Goal: Task Accomplishment & Management: Use online tool/utility

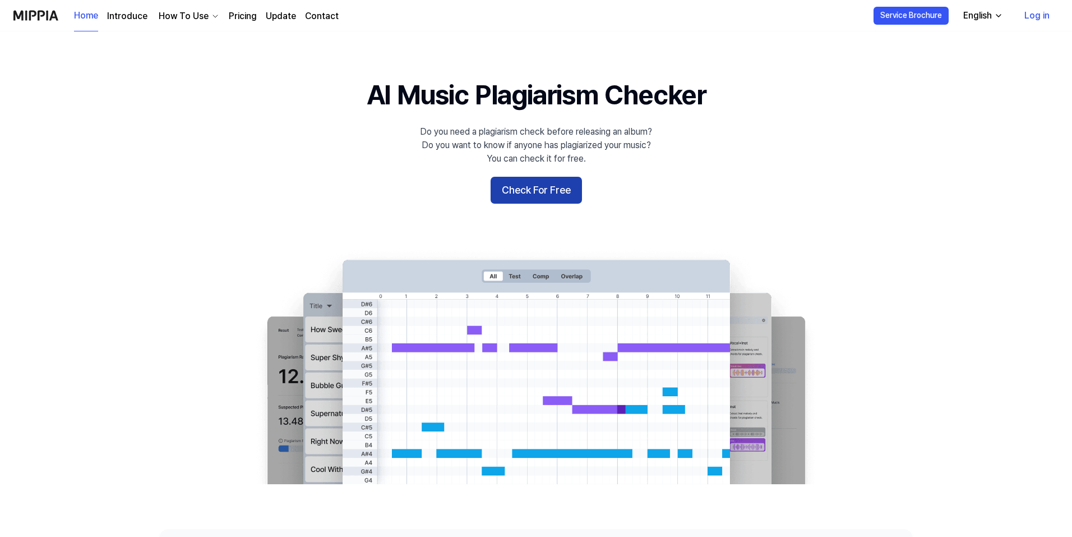
click at [548, 186] on button "Check For Free" at bounding box center [536, 190] width 91 height 27
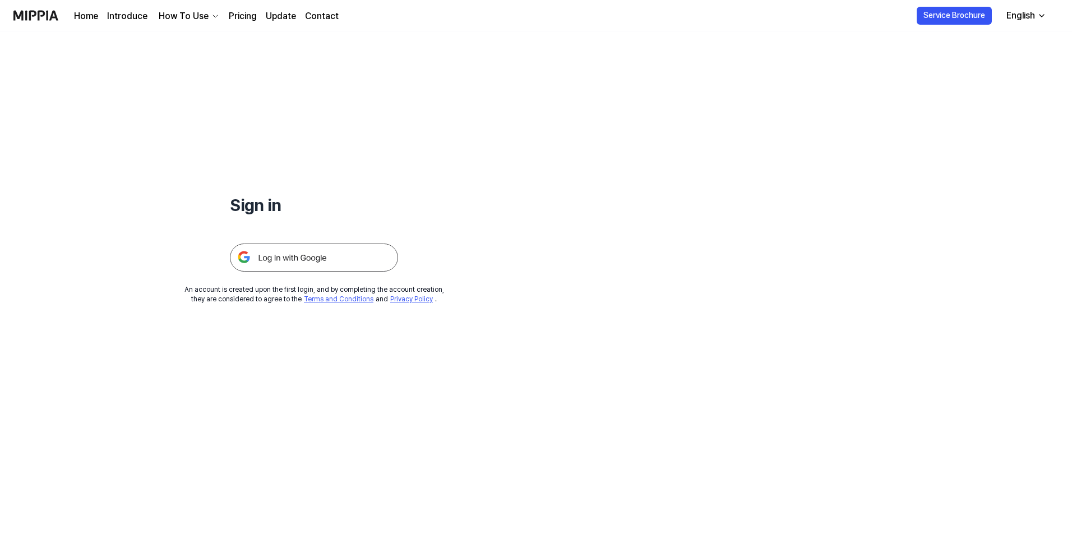
click at [322, 257] on img at bounding box center [314, 257] width 168 height 28
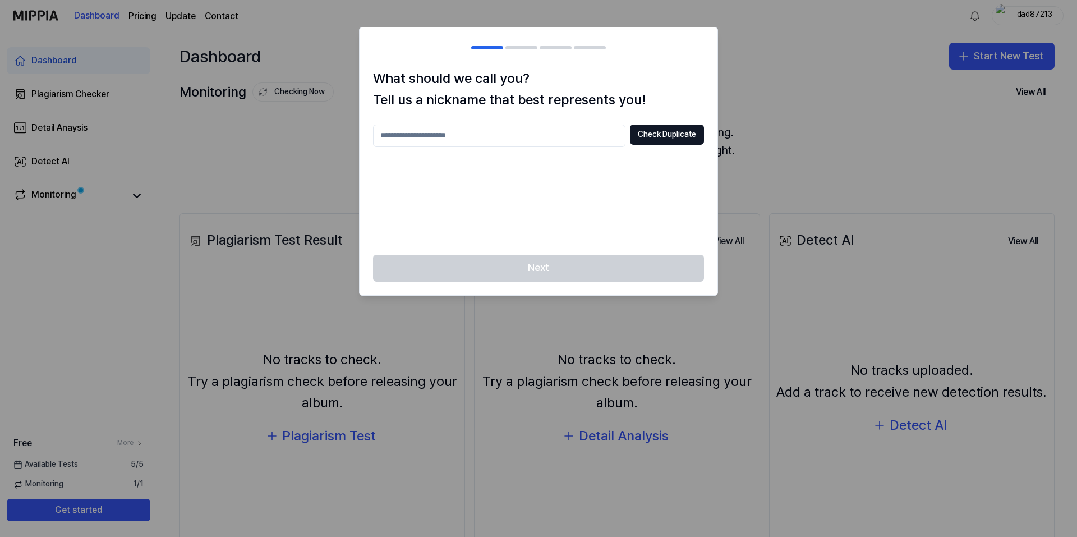
click at [537, 139] on input "text" at bounding box center [499, 136] width 252 height 22
type input "****"
drag, startPoint x: 667, startPoint y: 148, endPoint x: 665, endPoint y: 141, distance: 6.4
click at [665, 145] on div "**** Check Duplicate" at bounding box center [538, 183] width 331 height 117
click at [665, 137] on button "Check Duplicate" at bounding box center [667, 135] width 74 height 20
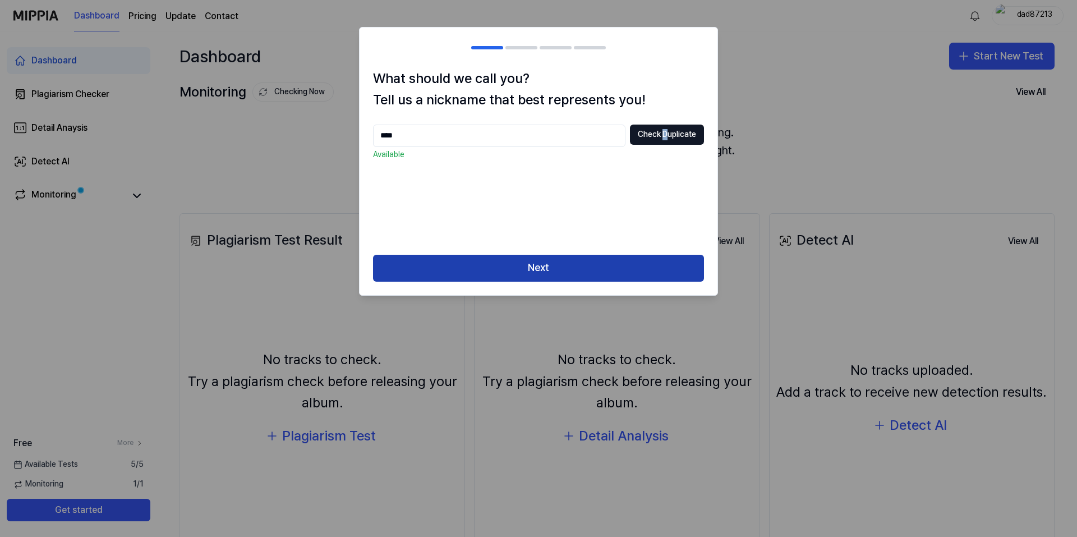
click at [547, 266] on button "Next" at bounding box center [538, 268] width 331 height 27
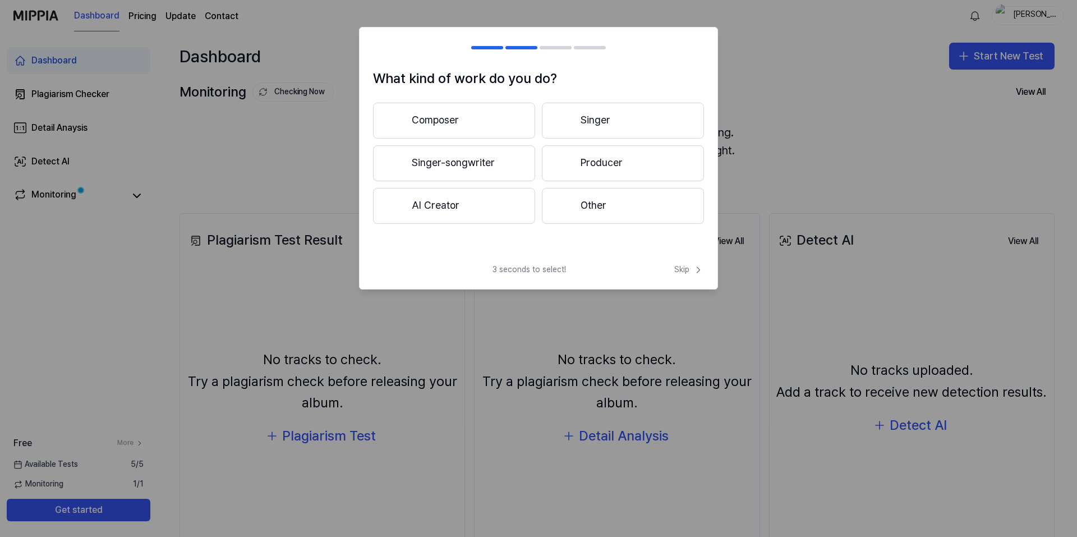
click at [624, 154] on button "Producer" at bounding box center [623, 163] width 162 height 36
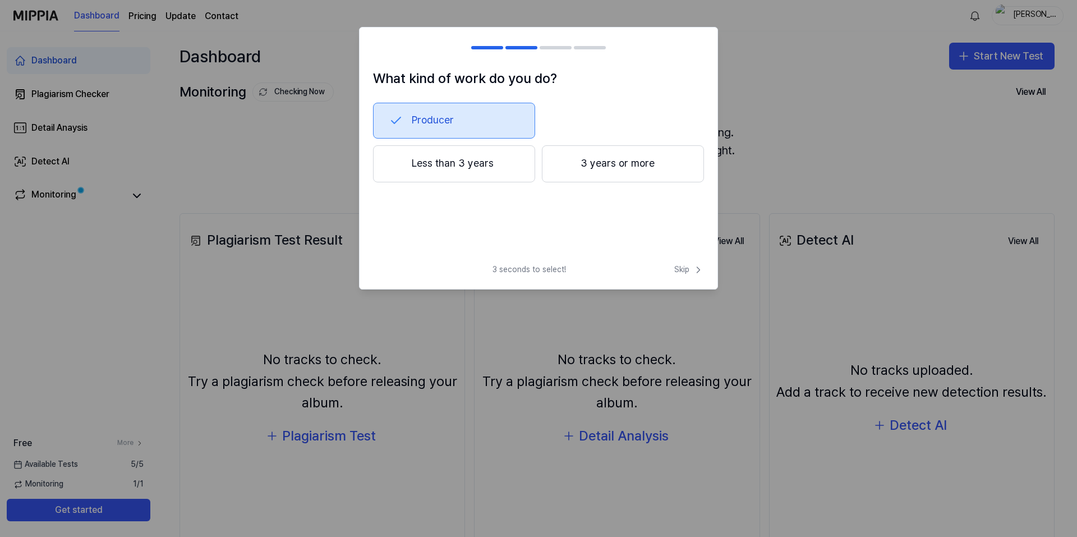
click at [611, 167] on button "3 years or more" at bounding box center [623, 163] width 162 height 37
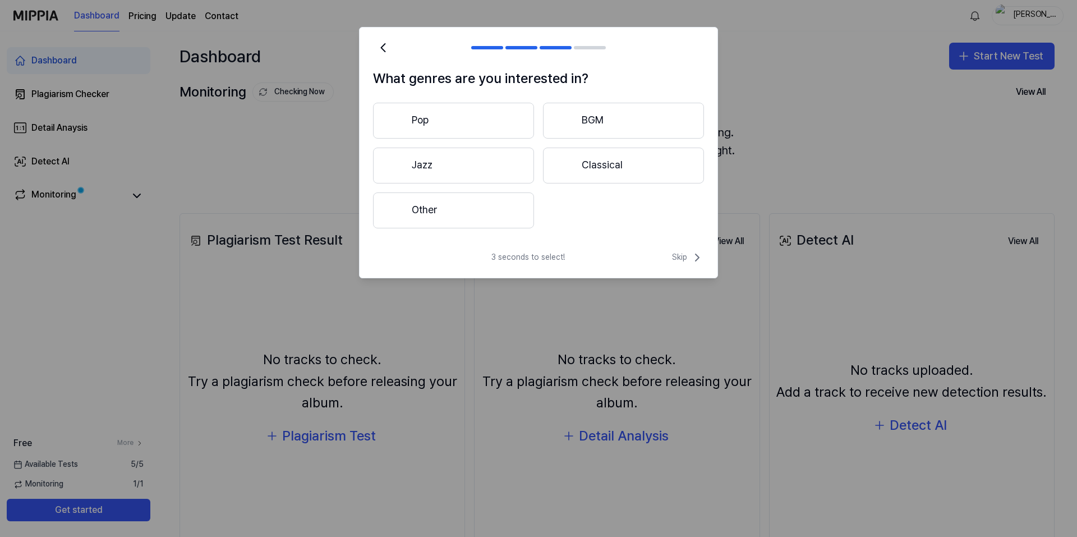
click at [487, 205] on button "Other" at bounding box center [453, 210] width 161 height 36
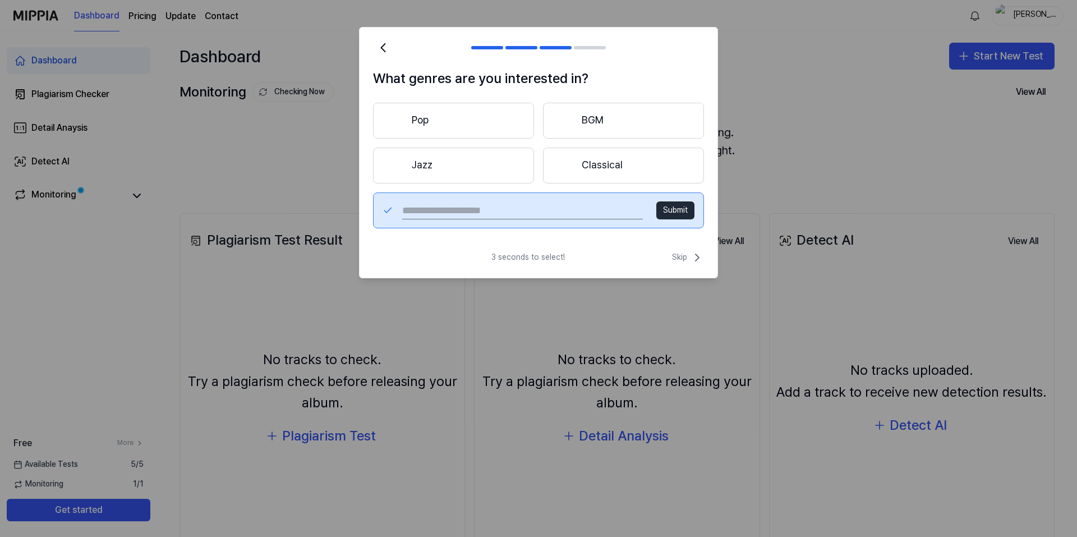
click at [492, 210] on input "text" at bounding box center [522, 210] width 241 height 18
type input "**********"
click at [675, 208] on button "Submit" at bounding box center [675, 210] width 38 height 18
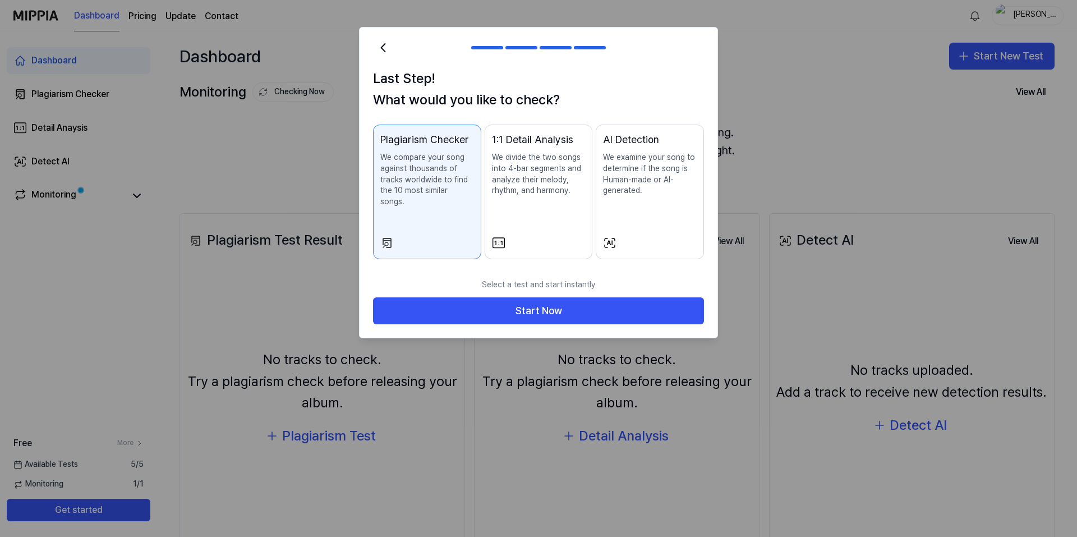
click at [429, 223] on button "Plagiarism Checker We compare your song against thousands of tracks worldwide t…" at bounding box center [427, 192] width 108 height 135
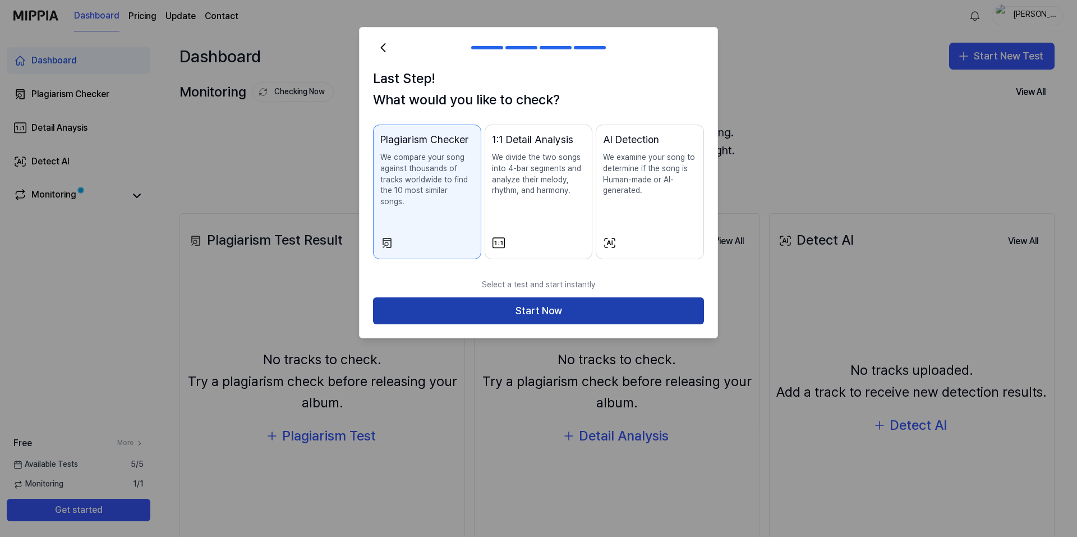
click at [527, 300] on button "Start Now" at bounding box center [538, 310] width 331 height 27
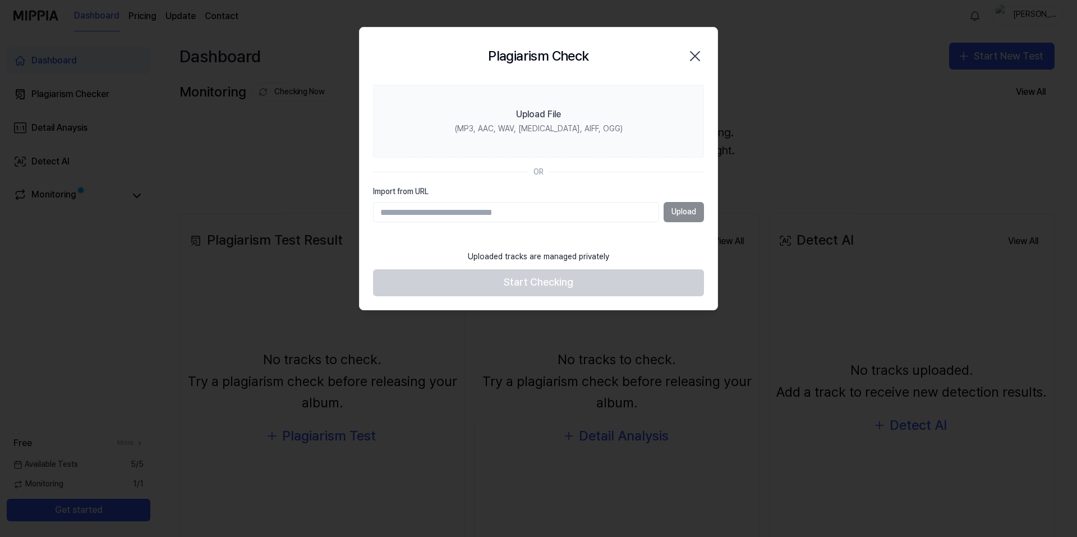
click at [474, 216] on input "Import from URL" at bounding box center [516, 212] width 286 height 20
paste input "**********"
type input "**********"
click at [701, 205] on button "Upload" at bounding box center [684, 212] width 40 height 20
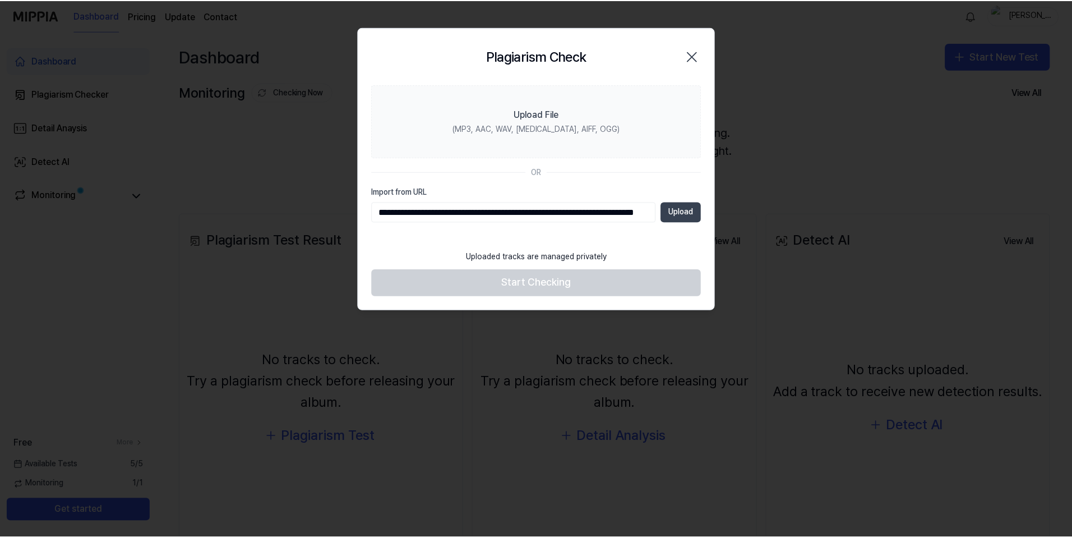
scroll to position [0, 0]
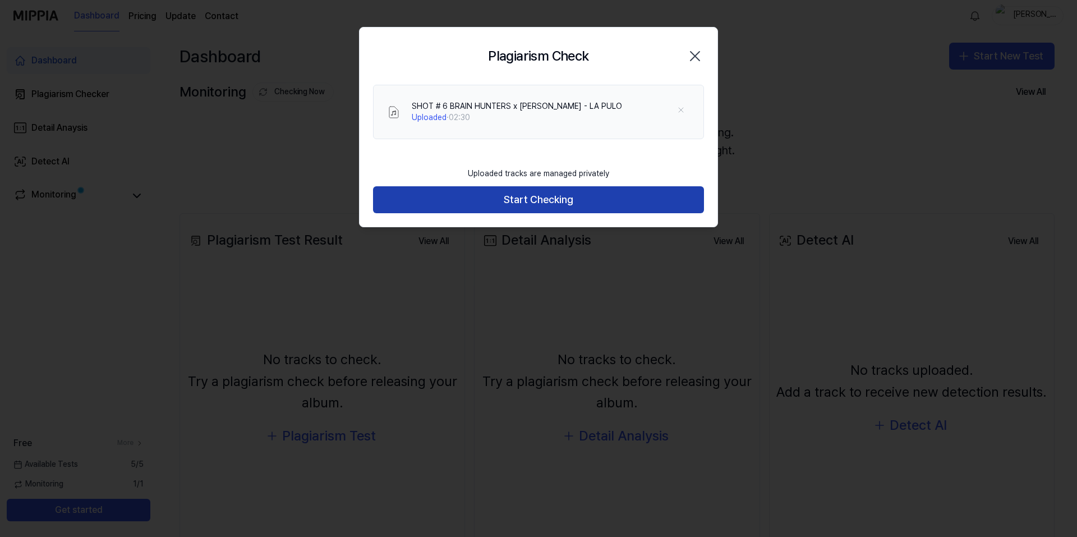
click at [554, 197] on button "Start Checking" at bounding box center [538, 199] width 331 height 27
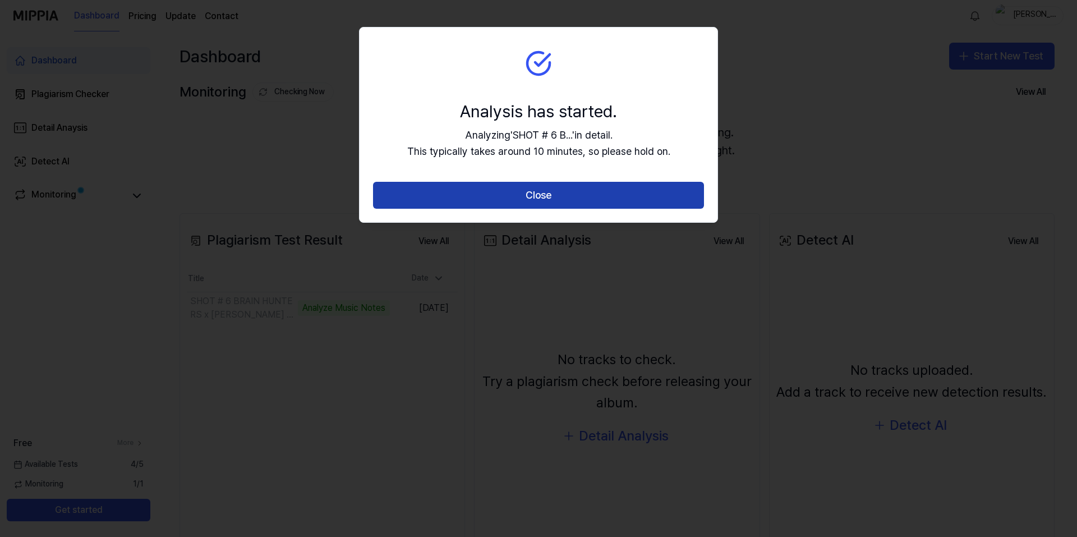
click at [523, 185] on button "Close" at bounding box center [538, 195] width 331 height 27
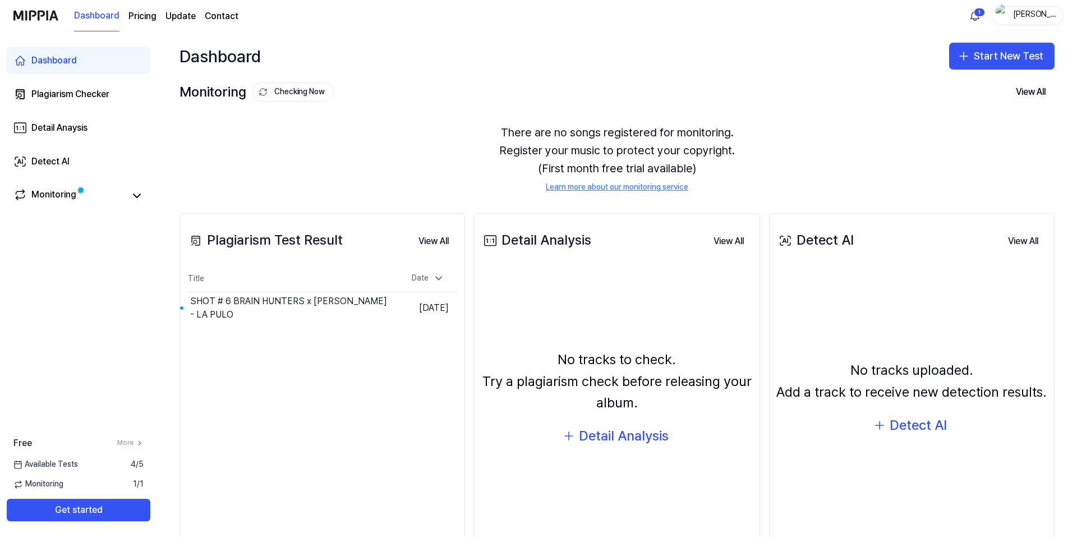
drag, startPoint x: 380, startPoint y: 392, endPoint x: 292, endPoint y: 369, distance: 91.4
click at [292, 369] on div "Plagiarism Test Result View All Plagiarism Test Result Title Date SHOT # 6 BRAI…" at bounding box center [322, 391] width 286 height 357
click at [114, 506] on button "Get started" at bounding box center [79, 510] width 144 height 22
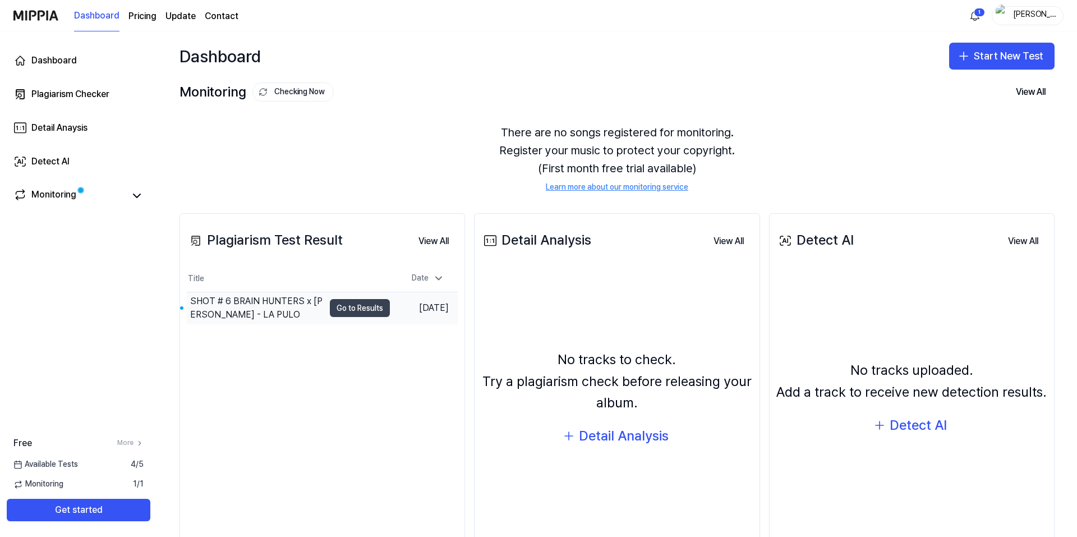
click at [342, 307] on button "Go to Results" at bounding box center [360, 308] width 60 height 18
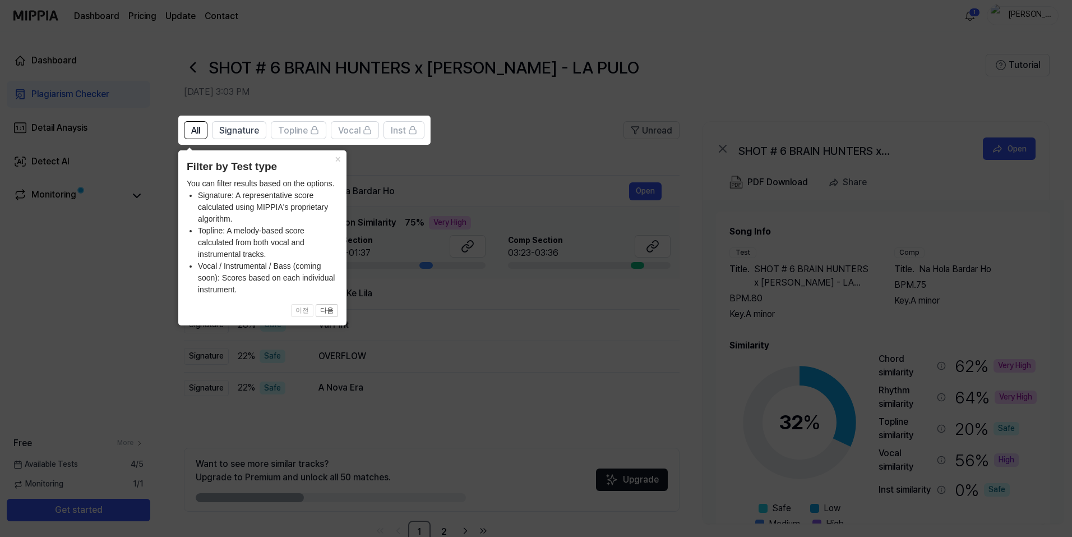
click at [452, 314] on icon at bounding box center [538, 268] width 1077 height 537
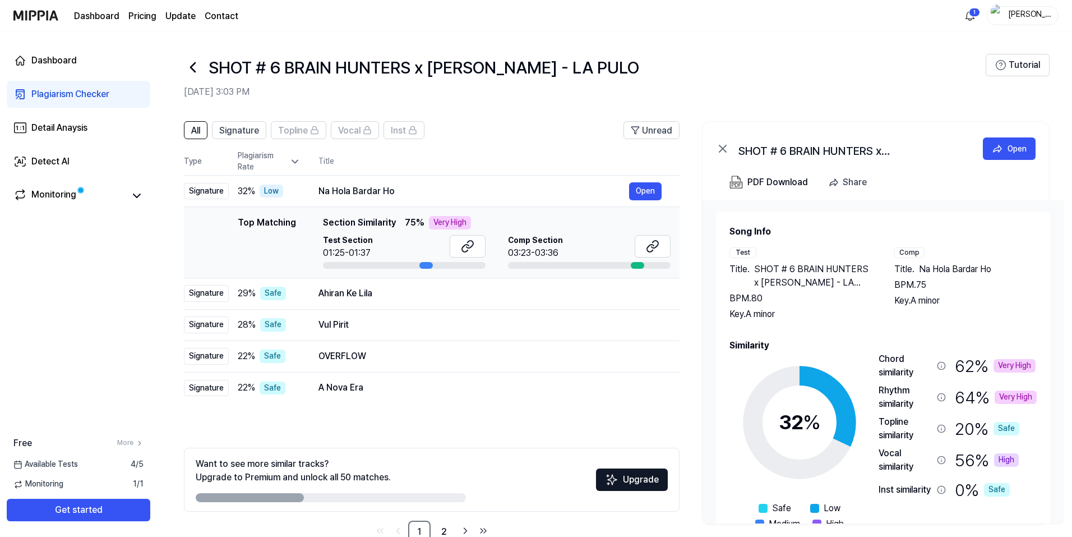
scroll to position [48, 0]
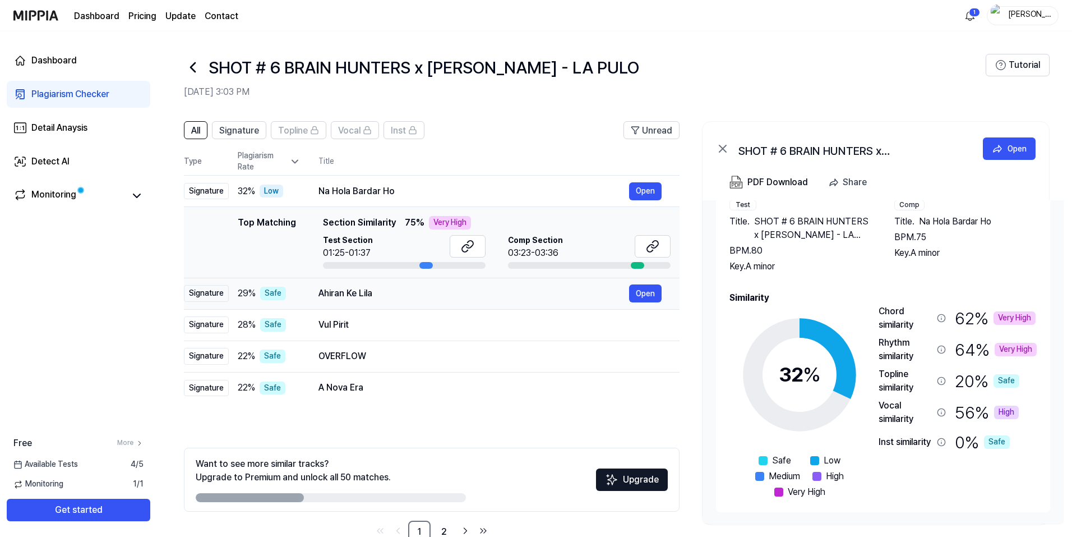
drag, startPoint x: 395, startPoint y: 293, endPoint x: 330, endPoint y: 293, distance: 64.5
click at [330, 293] on div "Ahiran Ke Lila" at bounding box center [474, 293] width 311 height 13
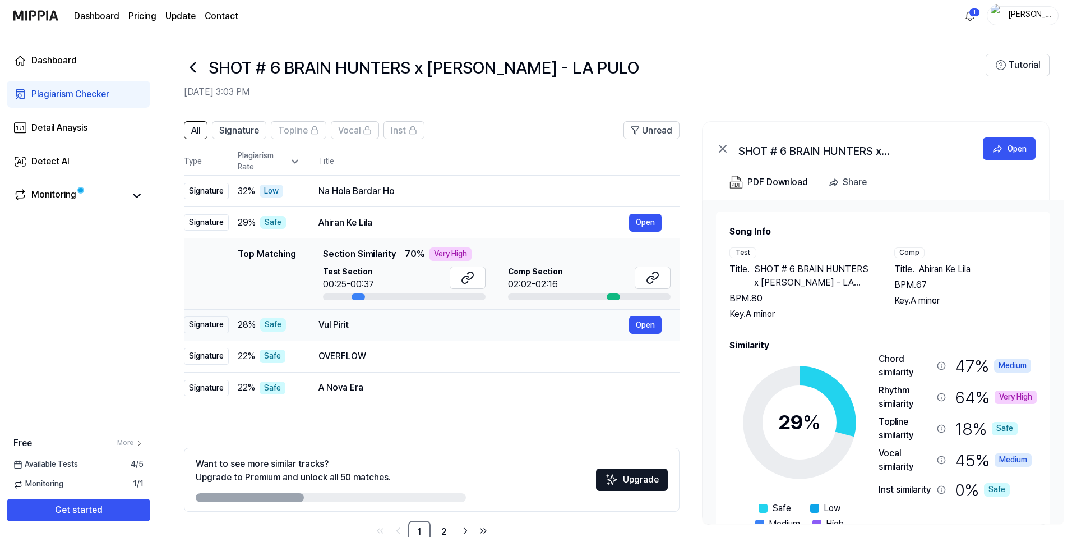
click at [365, 324] on div "Vul Pirit" at bounding box center [474, 324] width 311 height 13
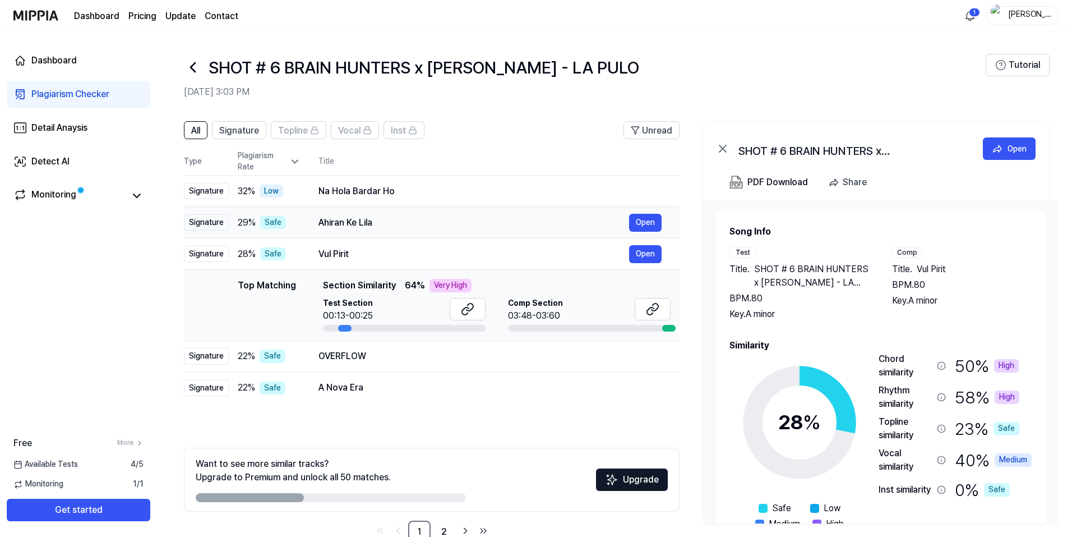
drag, startPoint x: 372, startPoint y: 252, endPoint x: 442, endPoint y: 231, distance: 72.7
click at [442, 231] on tbody "Signature 32 % Low Na Hola Bardar Ho Open Signature 29 % Safe Ahiran Ke Lila Op…" at bounding box center [432, 290] width 496 height 228
drag, startPoint x: 315, startPoint y: 223, endPoint x: 367, endPoint y: 223, distance: 51.6
click at [367, 223] on td "Ahiran Ke Lila Open" at bounding box center [490, 222] width 379 height 31
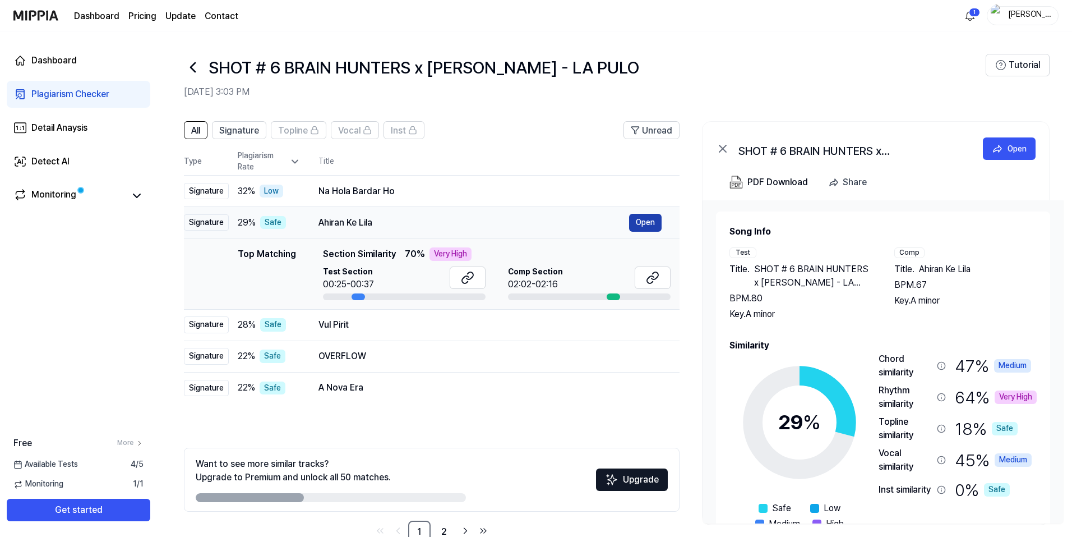
click at [643, 218] on button "Open" at bounding box center [645, 223] width 33 height 18
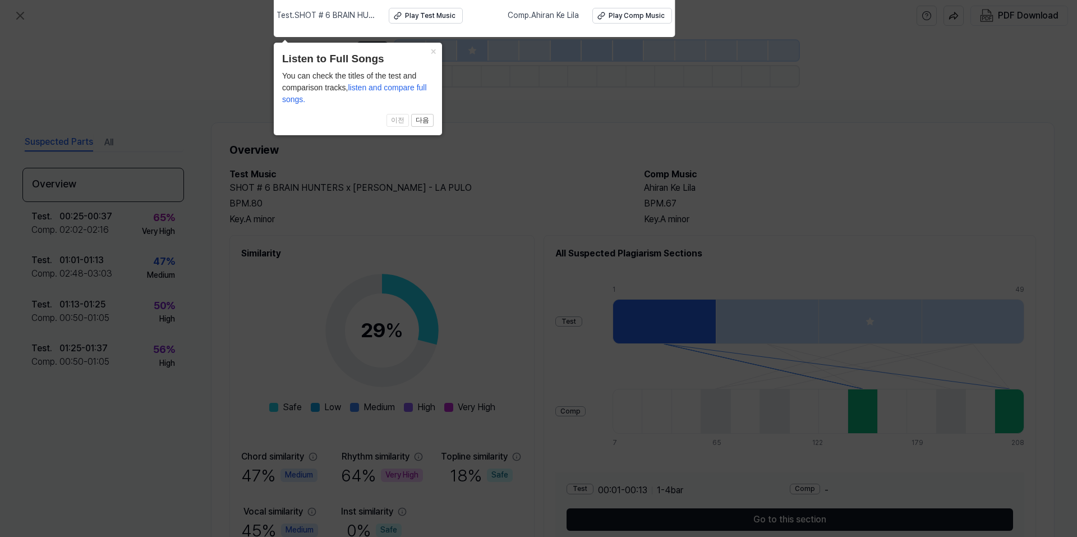
click at [480, 70] on icon at bounding box center [538, 265] width 1077 height 542
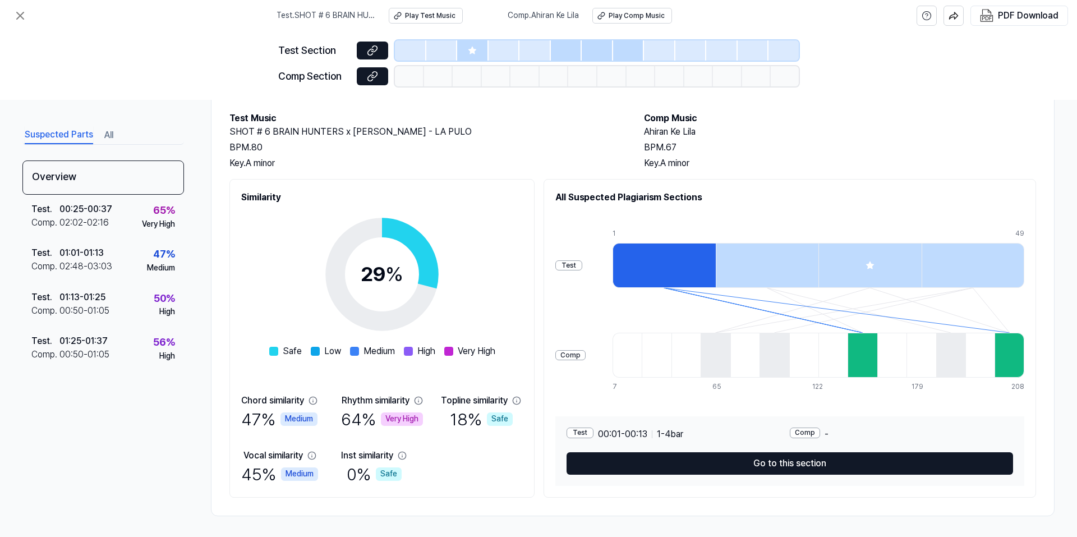
scroll to position [58, 0]
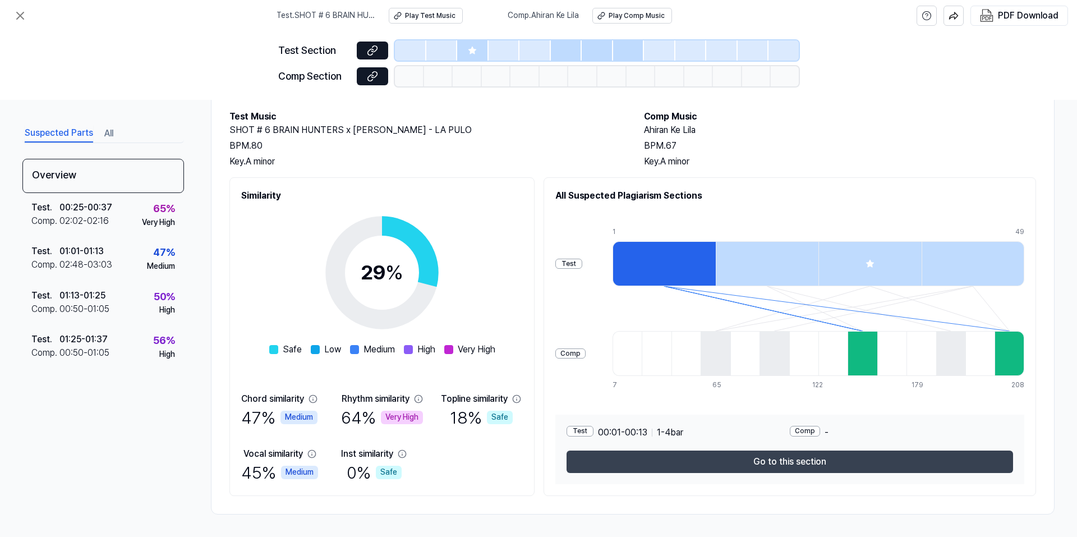
click at [744, 462] on button "Go to this section" at bounding box center [790, 461] width 446 height 22
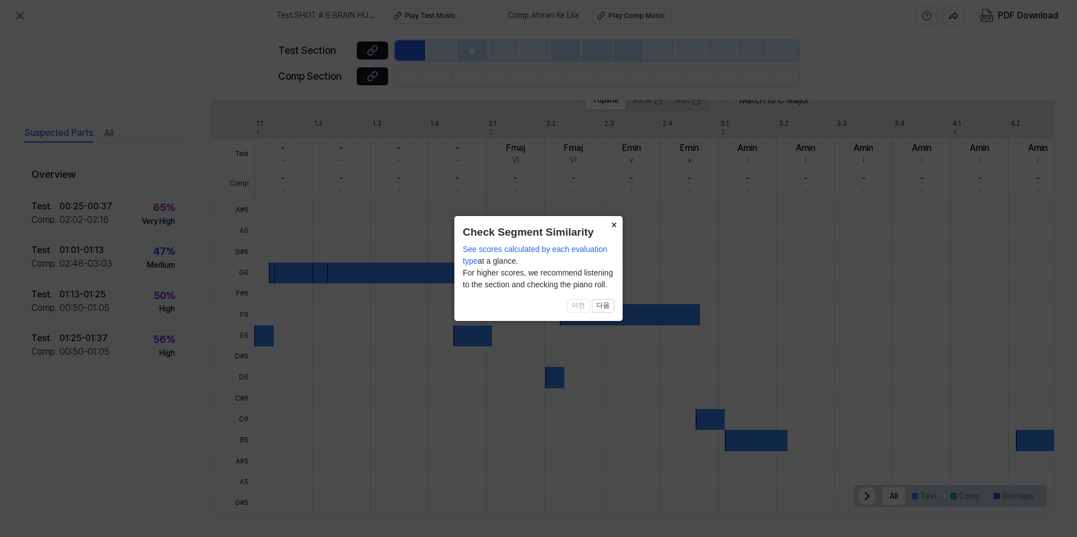
click at [612, 220] on button "×" at bounding box center [614, 224] width 18 height 16
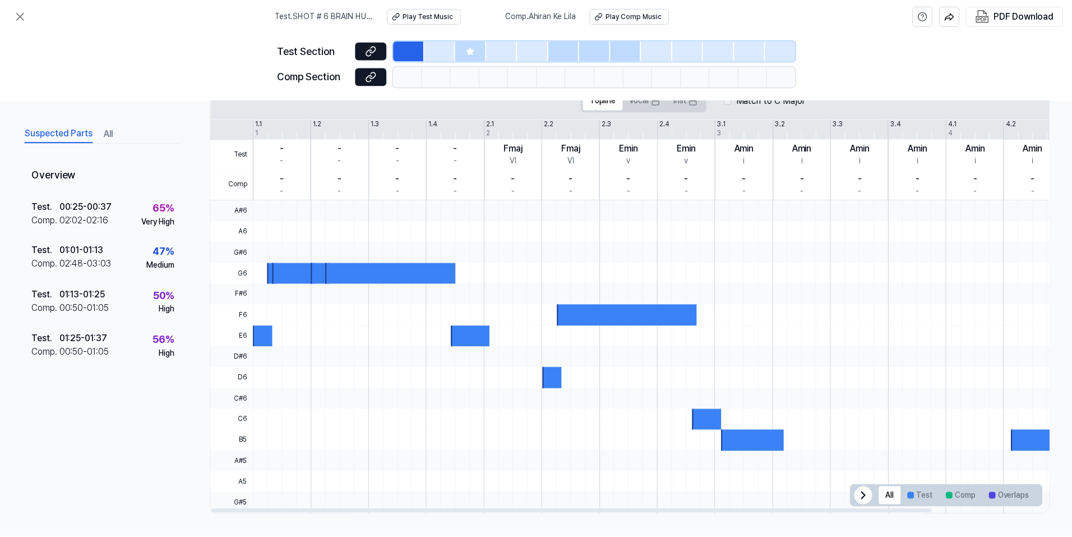
scroll to position [0, 0]
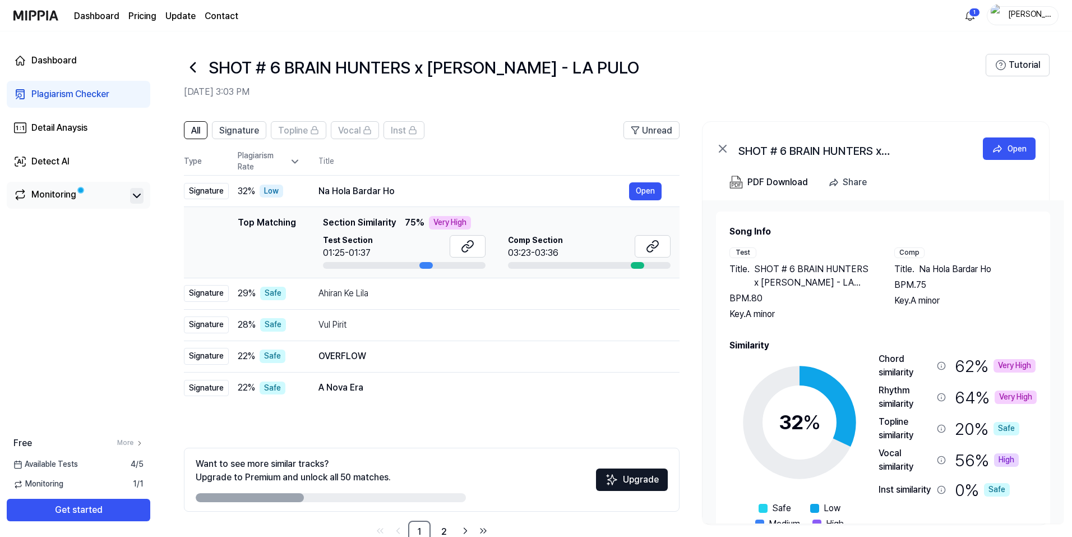
click at [138, 192] on icon at bounding box center [136, 195] width 13 height 13
click at [139, 199] on icon at bounding box center [136, 195] width 13 height 13
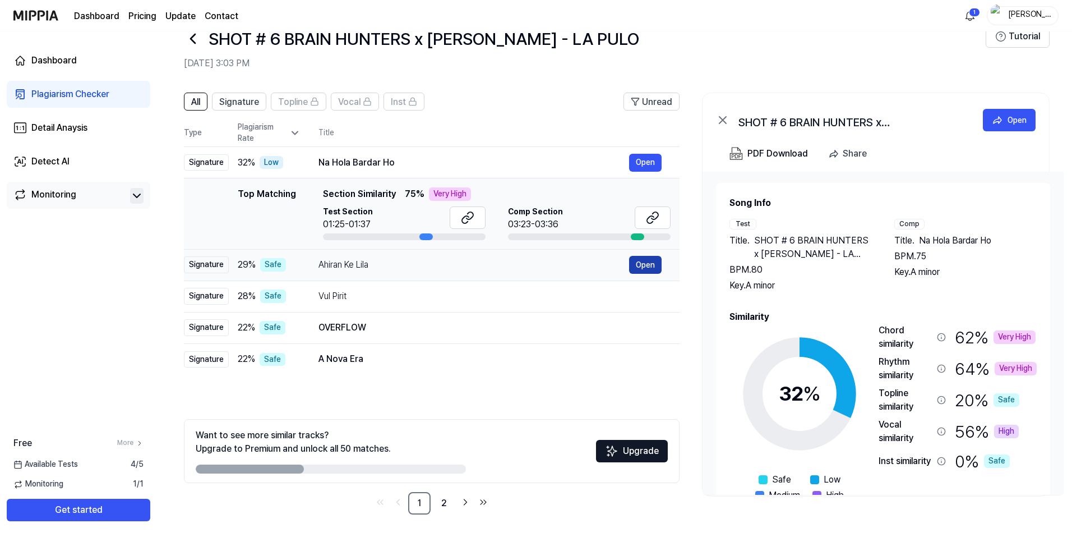
click at [636, 264] on button "Open" at bounding box center [645, 265] width 33 height 18
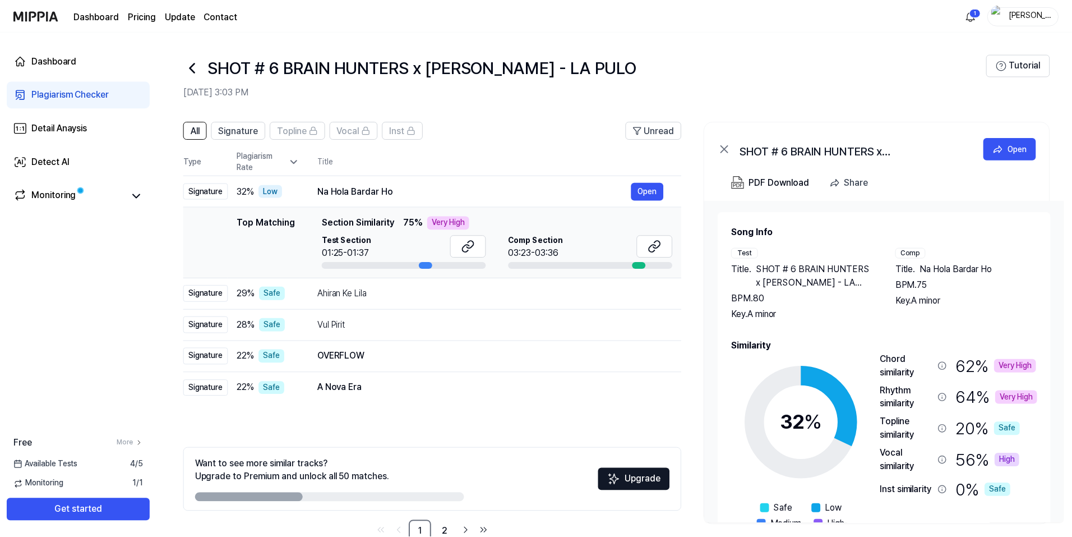
scroll to position [29, 0]
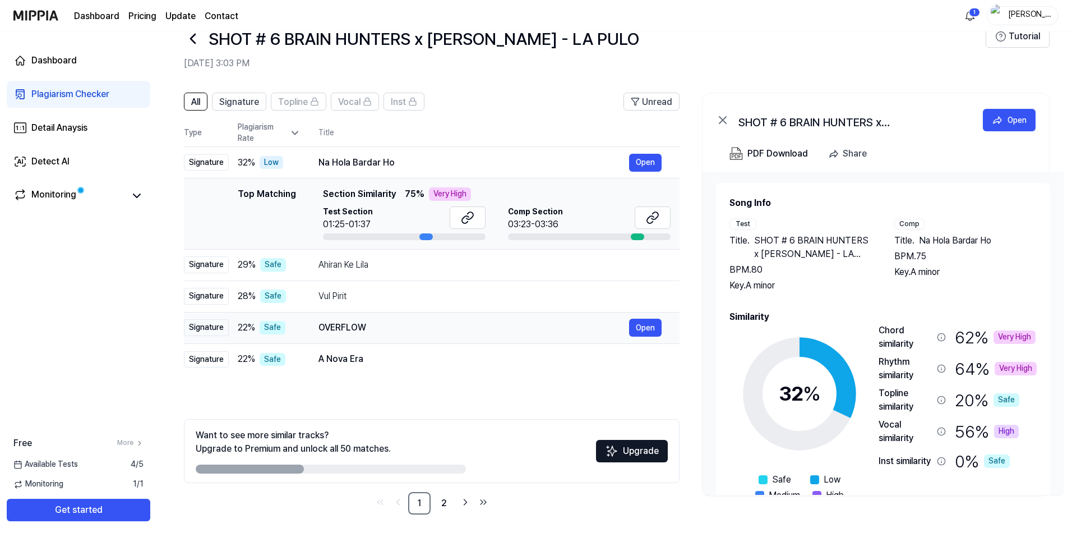
drag, startPoint x: 394, startPoint y: 331, endPoint x: 329, endPoint y: 325, distance: 65.9
click at [329, 325] on div "OVERFLOW" at bounding box center [474, 327] width 311 height 13
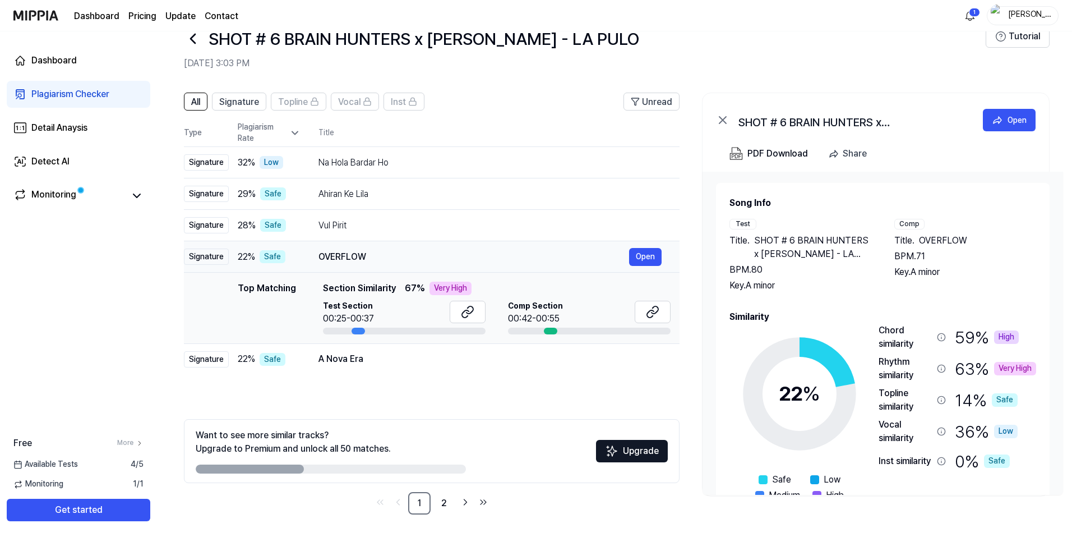
drag, startPoint x: 376, startPoint y: 255, endPoint x: 323, endPoint y: 257, distance: 52.8
click at [323, 257] on div "OVERFLOW" at bounding box center [474, 256] width 311 height 13
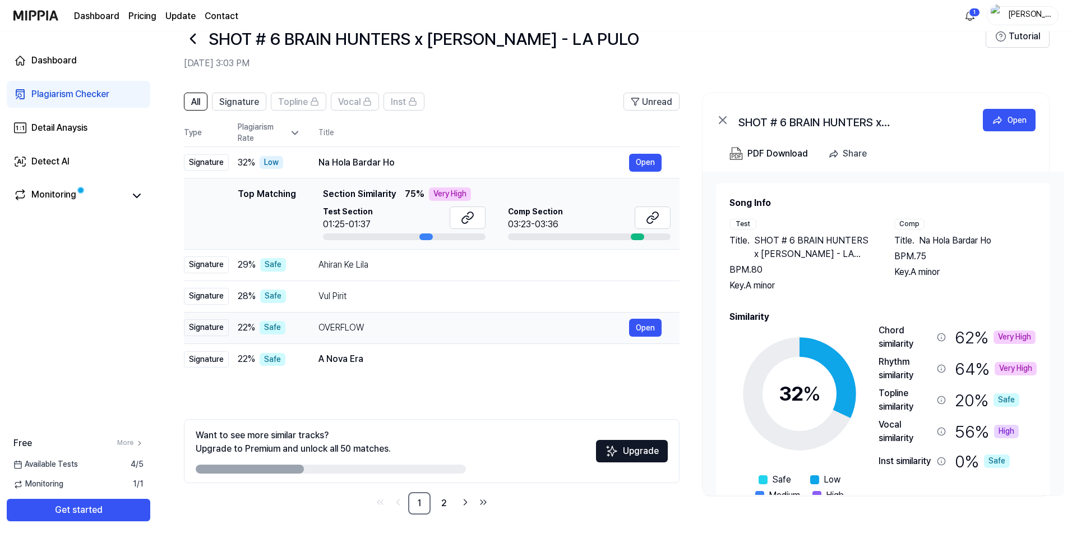
click at [395, 323] on div "OVERFLOW" at bounding box center [474, 327] width 311 height 13
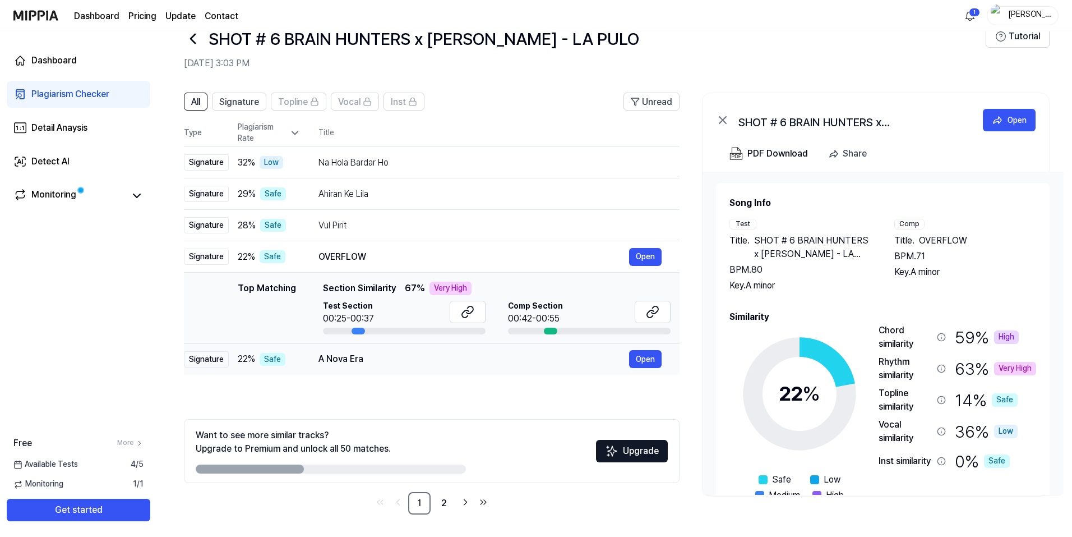
drag, startPoint x: 382, startPoint y: 359, endPoint x: 317, endPoint y: 360, distance: 65.1
click at [317, 360] on td "A Nova Era Open" at bounding box center [490, 358] width 379 height 31
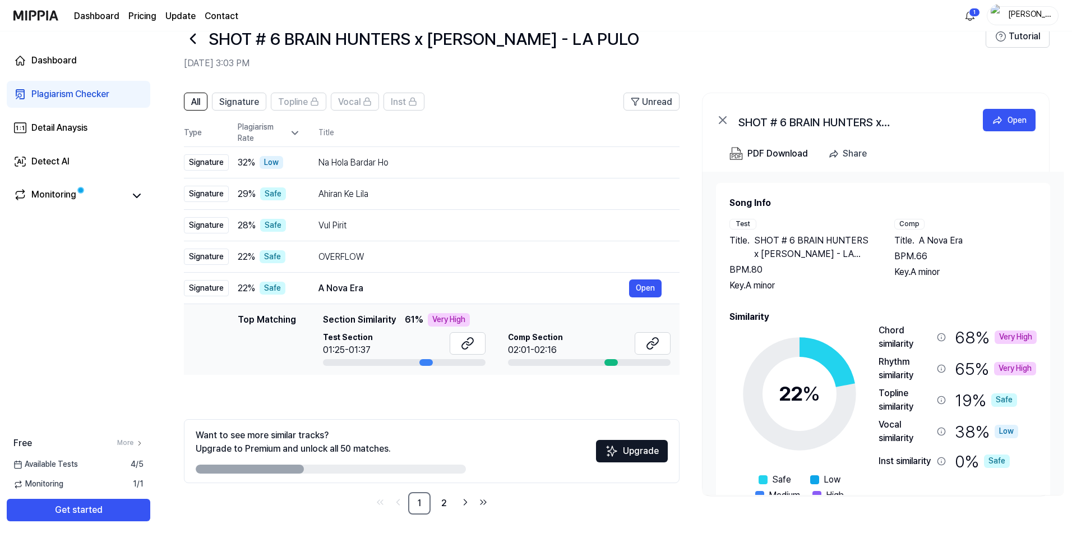
scroll to position [0, 0]
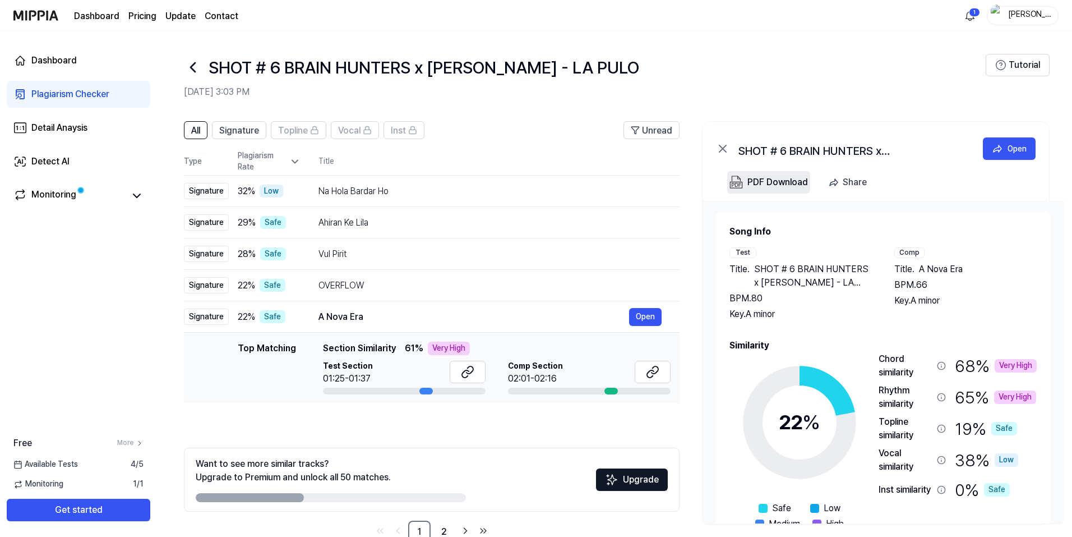
click at [773, 183] on div "PDF Download" at bounding box center [778, 182] width 61 height 15
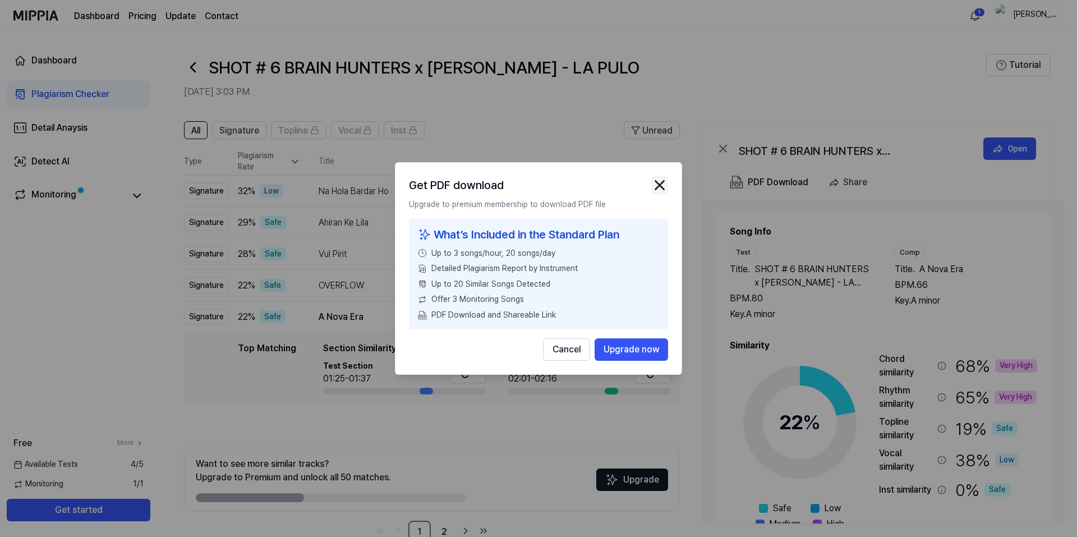
click at [660, 183] on img "button" at bounding box center [659, 185] width 17 height 17
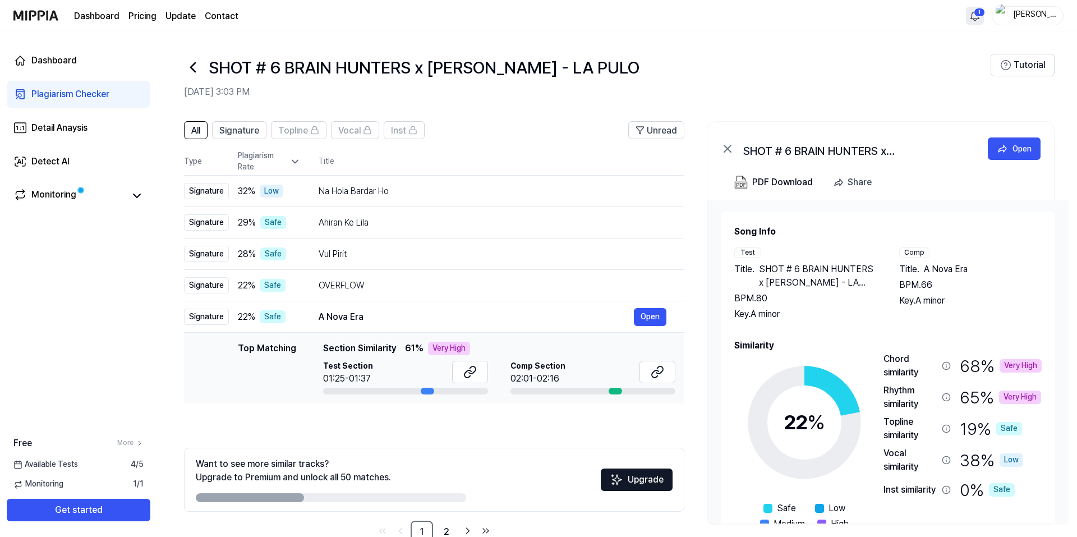
click at [973, 10] on html "Dashboard Pricing Update Contact 1 HUNT Dashboard Plagiarism Checker Detail Ana…" at bounding box center [538, 268] width 1077 height 537
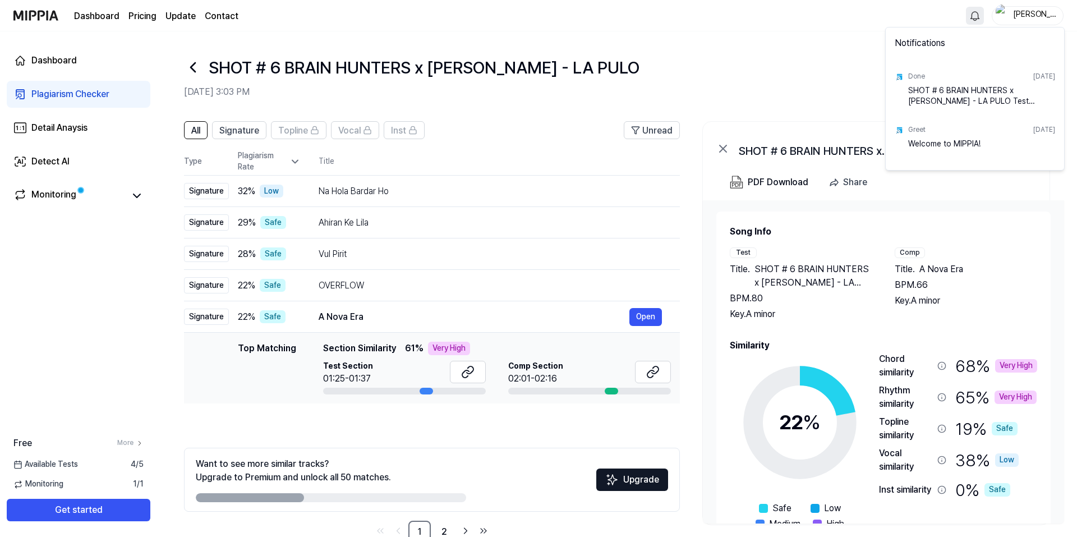
click at [954, 91] on div "SHOT # 6 BRAIN HUNTERS x IBARRA - LA PULO Test Complete!" at bounding box center [981, 96] width 147 height 22
click at [1022, 83] on div "Done Sep 18, 2025" at bounding box center [981, 76] width 147 height 17
drag, startPoint x: 1021, startPoint y: 83, endPoint x: 1012, endPoint y: 88, distance: 10.5
click at [1021, 84] on div "Done Sep 18, 2025" at bounding box center [981, 76] width 147 height 17
click at [863, 88] on html "Dashboard Pricing Update Contact HUNT Dashboard Plagiarism Checker Detail Anays…" at bounding box center [538, 268] width 1077 height 537
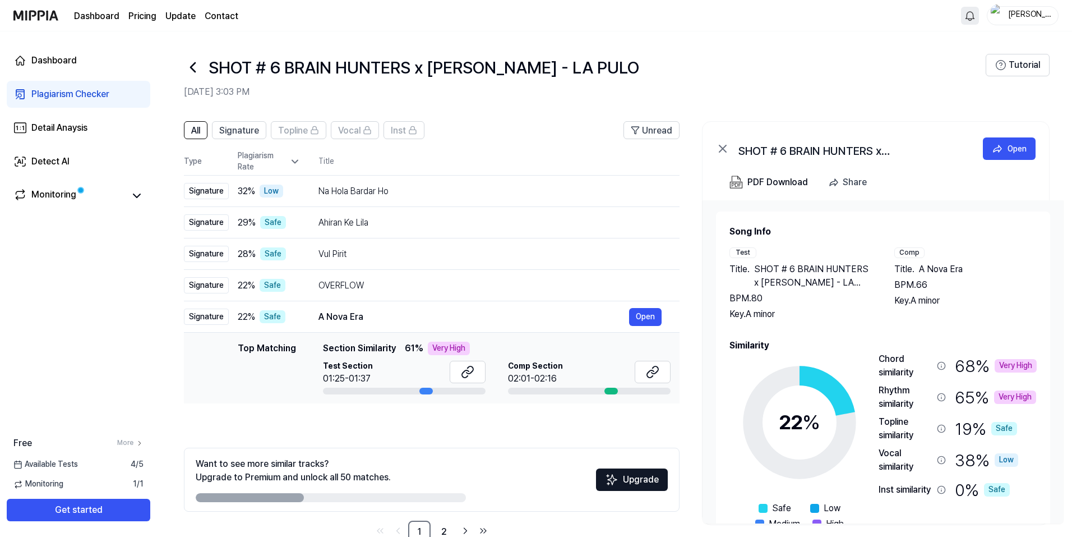
click at [976, 17] on html "Dashboard Pricing Update Contact HUNT Dashboard Plagiarism Checker Detail Anays…" at bounding box center [536, 268] width 1072 height 537
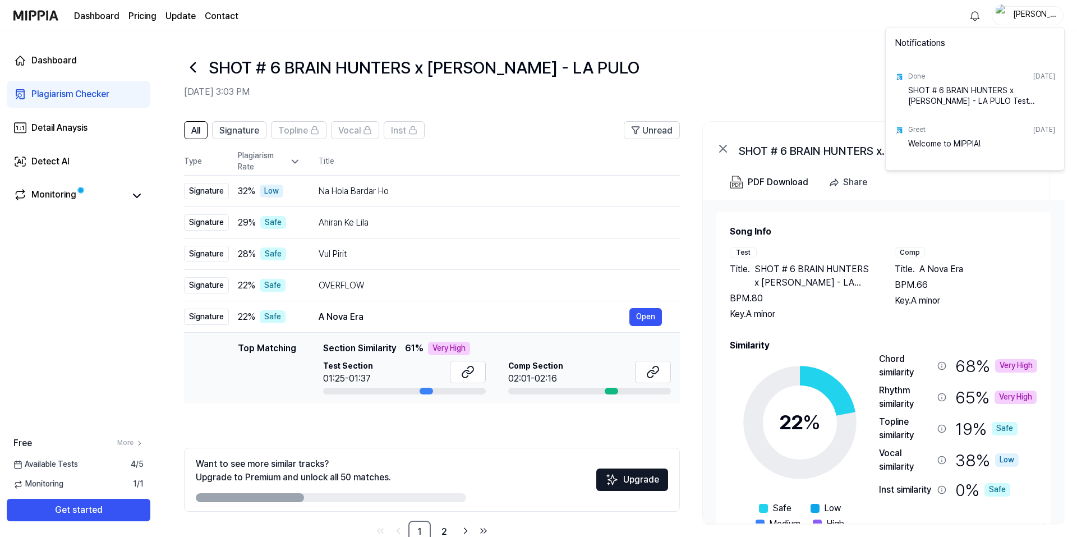
click at [935, 79] on div "Done Sep 18, 2025" at bounding box center [981, 76] width 147 height 17
click at [58, 93] on html "Dashboard Pricing Update Contact HUNT Dashboard Plagiarism Checker Detail Anays…" at bounding box center [538, 268] width 1077 height 537
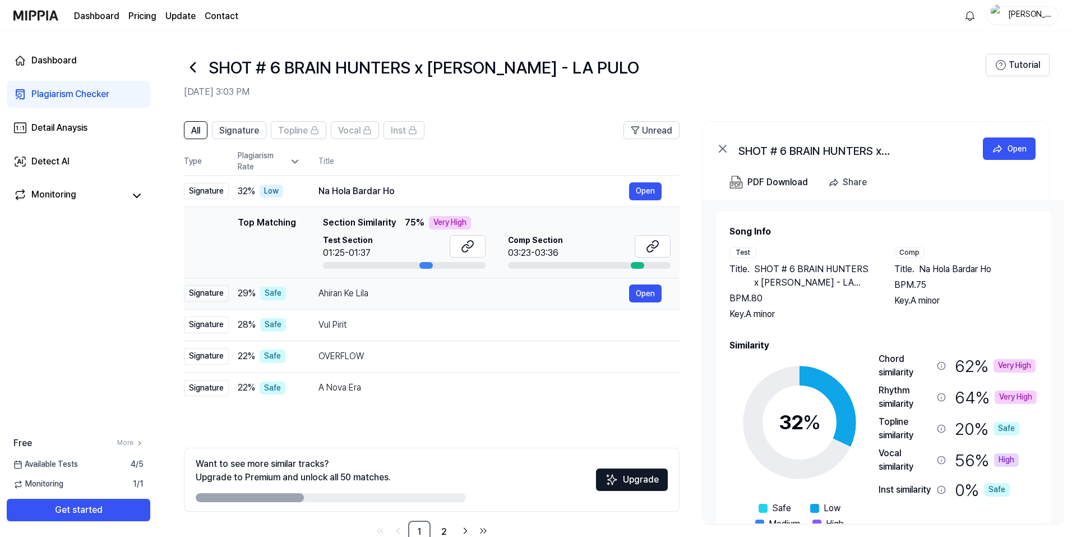
scroll to position [29, 0]
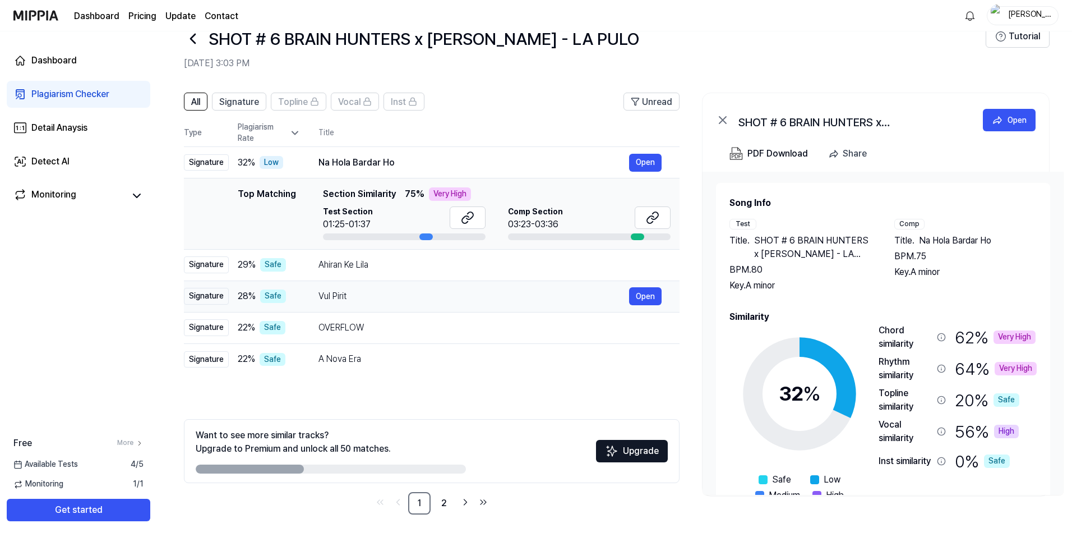
drag, startPoint x: 354, startPoint y: 294, endPoint x: 319, endPoint y: 295, distance: 35.9
click at [319, 295] on div "Vul Pirit" at bounding box center [474, 295] width 311 height 13
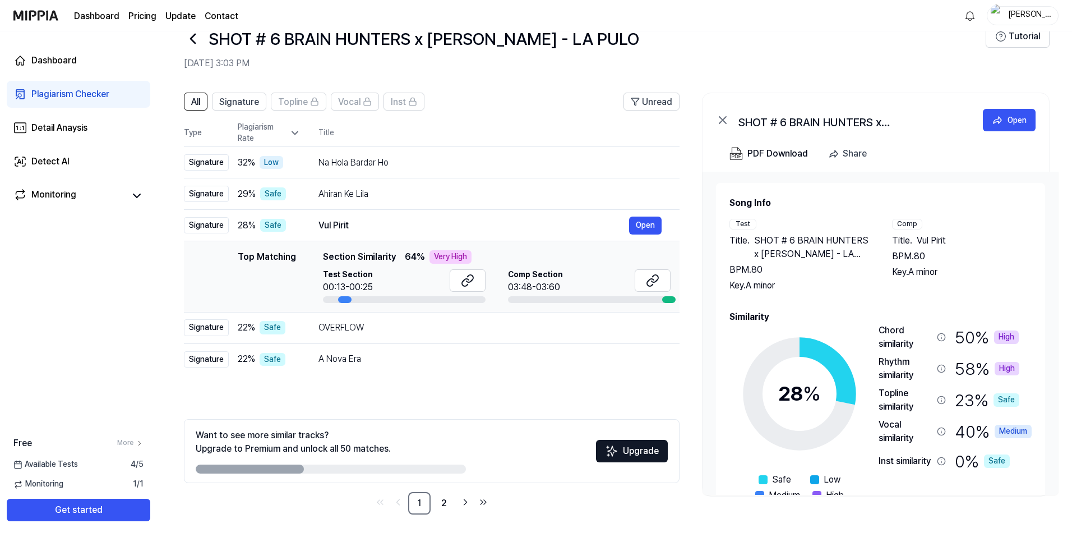
drag, startPoint x: 938, startPoint y: 274, endPoint x: 909, endPoint y: 268, distance: 29.9
click at [909, 271] on div "Key. A minor" at bounding box center [962, 271] width 140 height 13
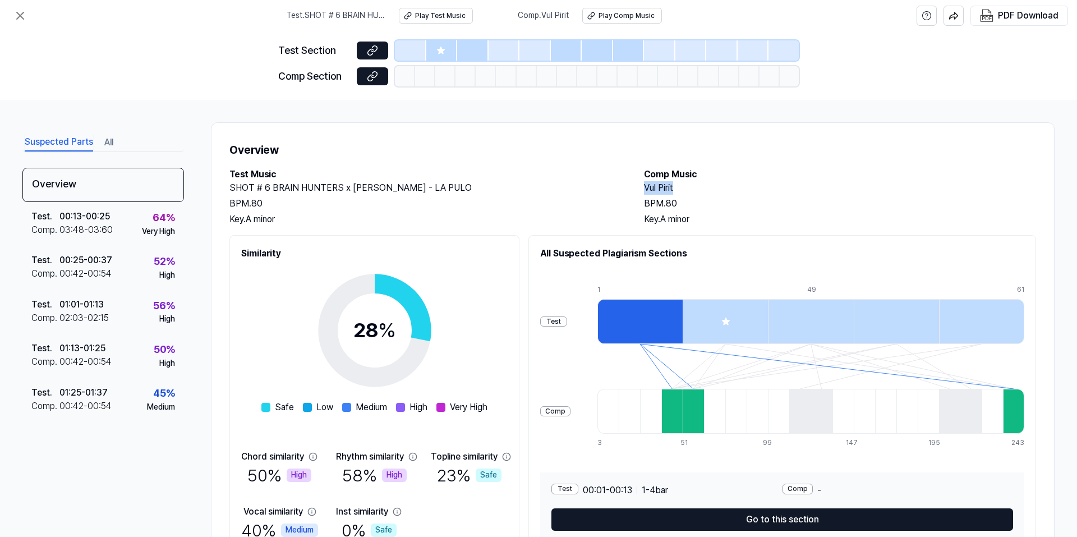
drag, startPoint x: 685, startPoint y: 188, endPoint x: 640, endPoint y: 188, distance: 44.9
click at [640, 188] on div "Test Music SHOT # 6 BRAIN HUNTERS x IBARRA - LA PULO BPM. 80 Key. A minor Comp …" at bounding box center [632, 197] width 807 height 58
copy h2 "Vul Pirit"
